Goal: Transaction & Acquisition: Purchase product/service

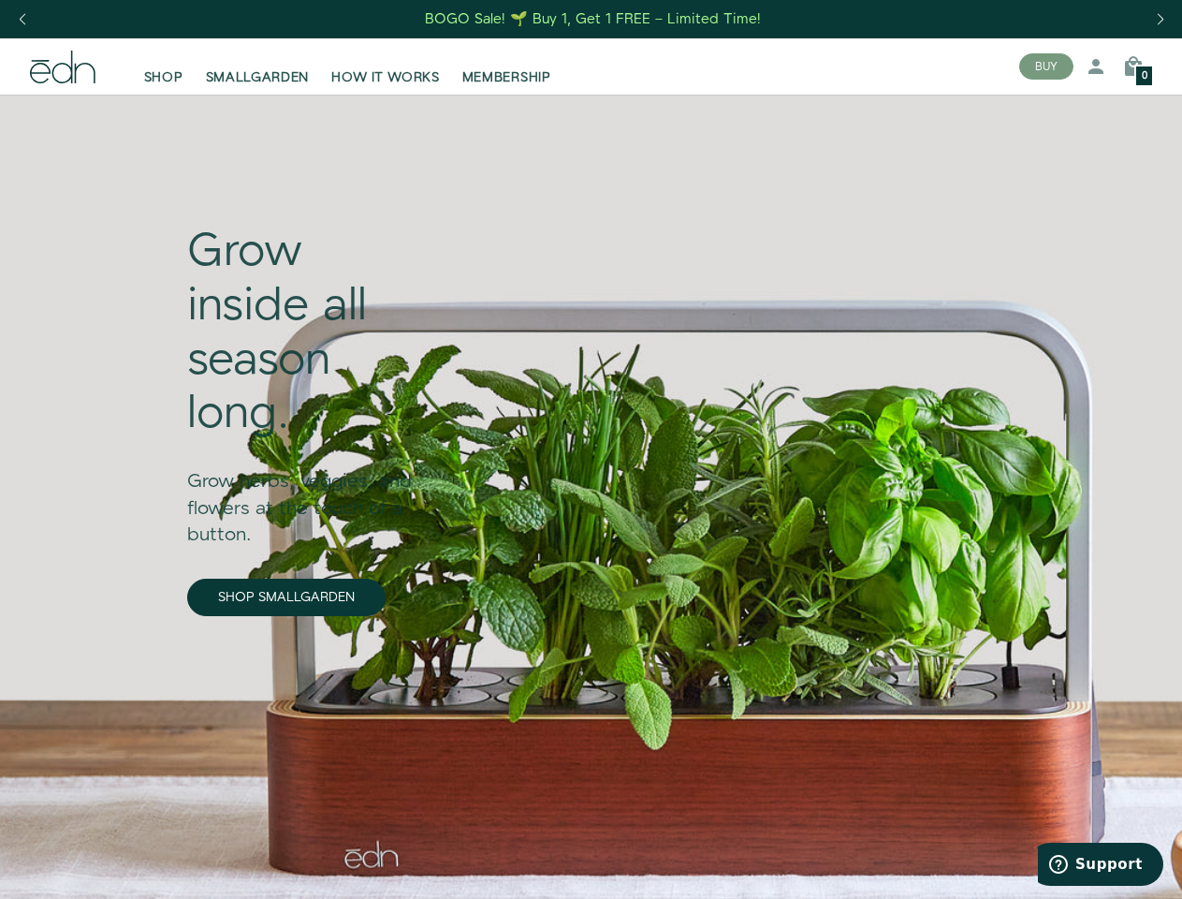
click at [1160, 20] on div "Next slide" at bounding box center [1160, 19] width 25 height 41
click at [22, 20] on div "Previous slide" at bounding box center [21, 19] width 25 height 41
click at [1047, 66] on button "BUY" at bounding box center [1046, 66] width 54 height 26
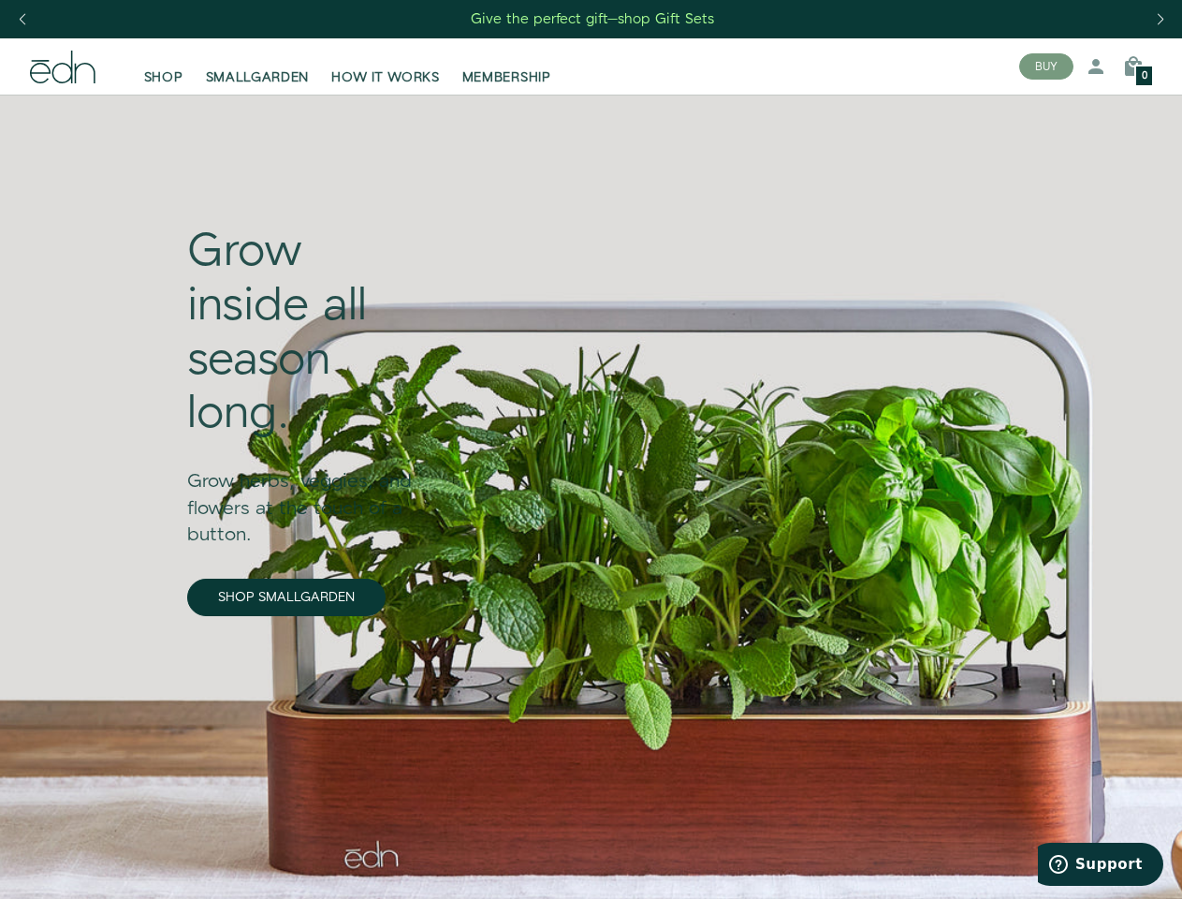
click at [1096, 66] on icon at bounding box center [1096, 66] width 22 height 22
click at [1134, 66] on icon at bounding box center [1133, 66] width 22 height 22
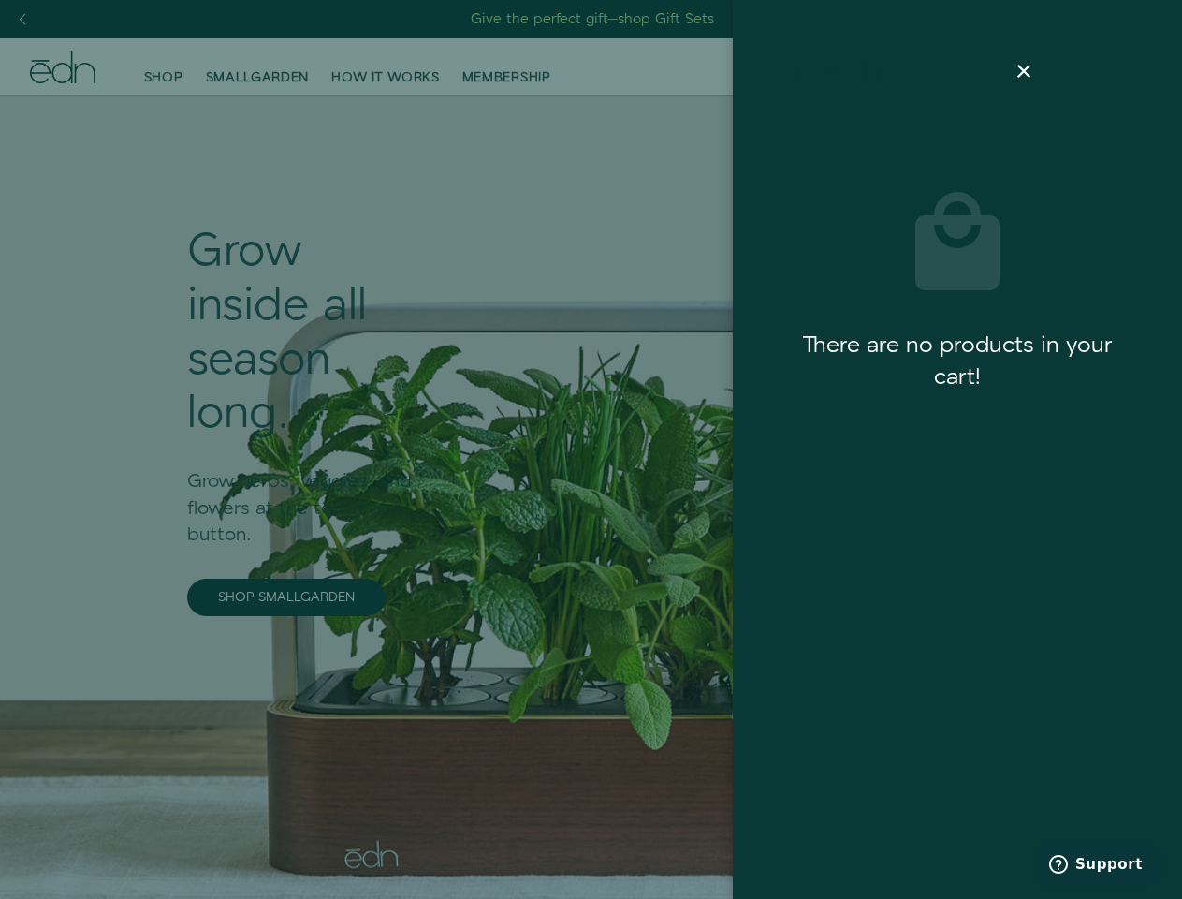
click at [1134, 66] on div at bounding box center [591, 449] width 1182 height 899
click at [1101, 864] on span "Support" at bounding box center [1109, 864] width 67 height 17
